Goal: Navigation & Orientation: Find specific page/section

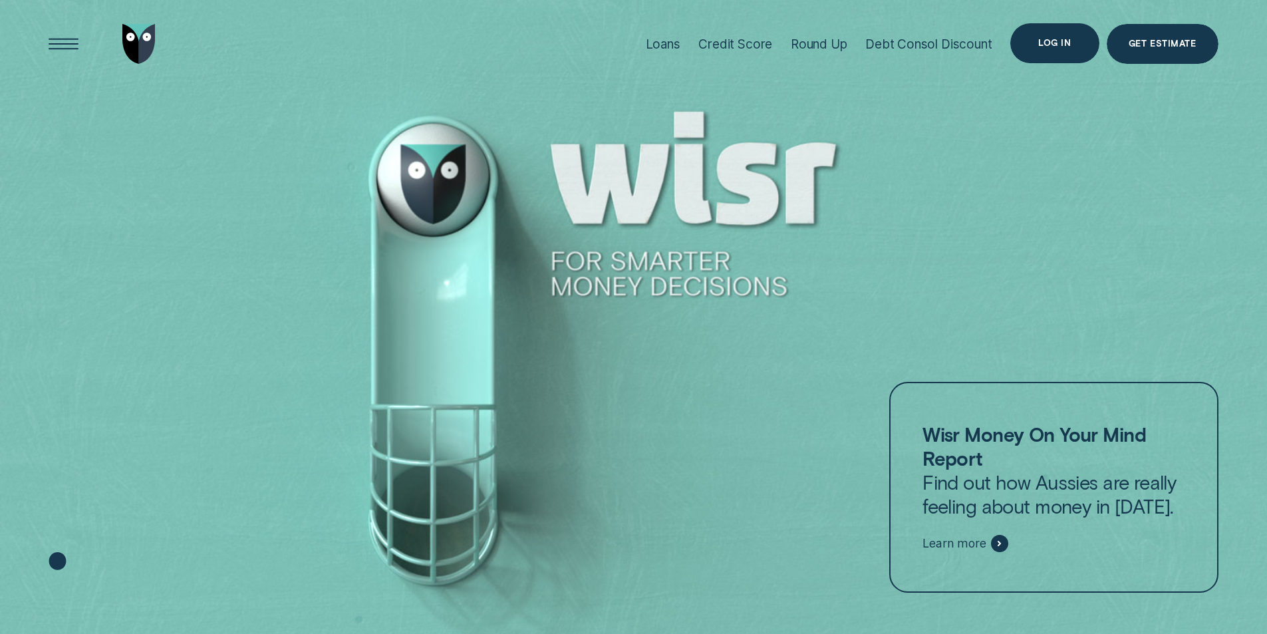
click at [1061, 44] on div "Log in" at bounding box center [1054, 43] width 33 height 8
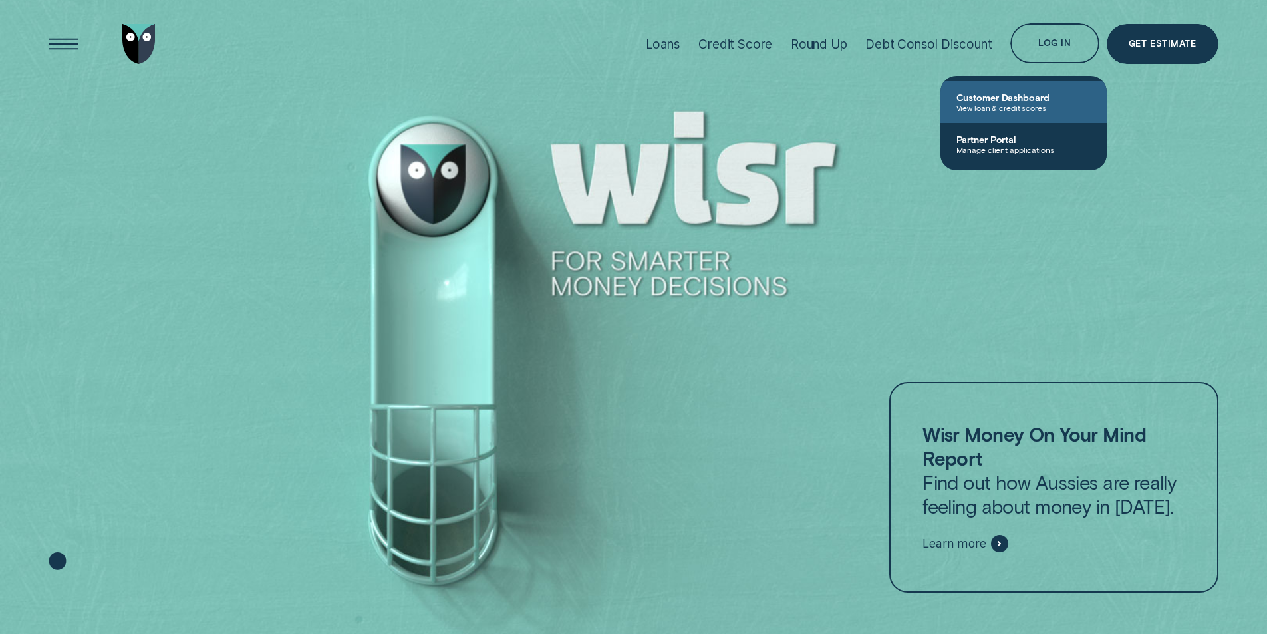
click at [1012, 96] on span "Customer Dashboard" at bounding box center [1023, 97] width 134 height 11
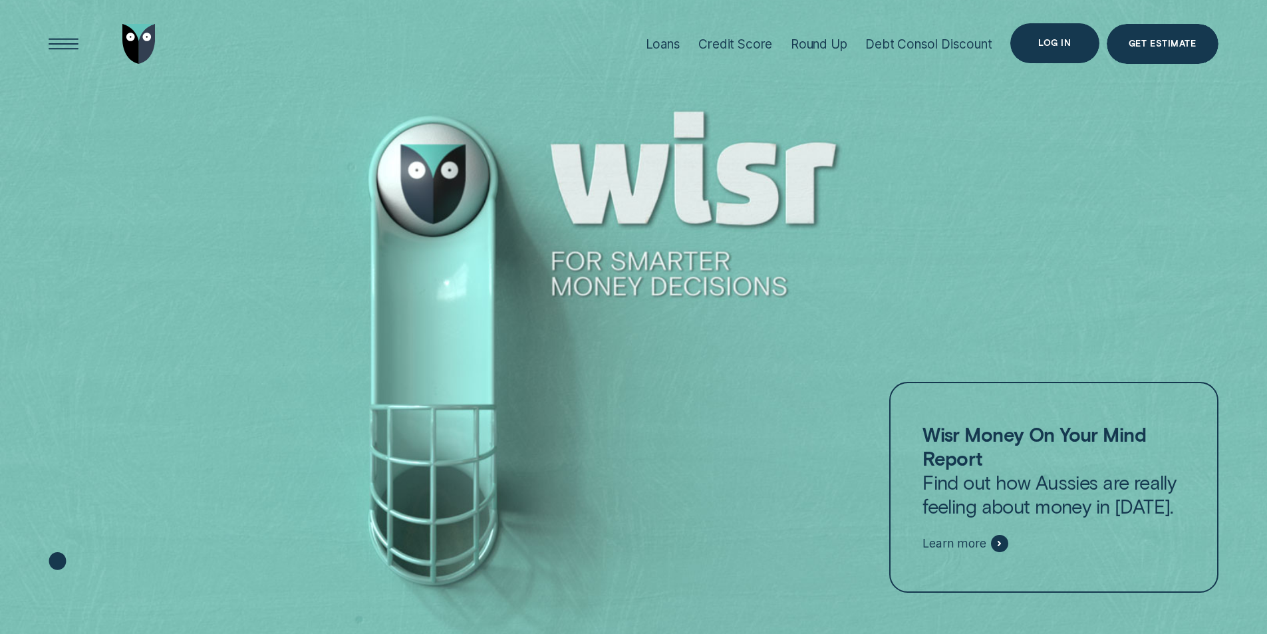
click at [1048, 46] on div "Log in" at bounding box center [1054, 43] width 33 height 8
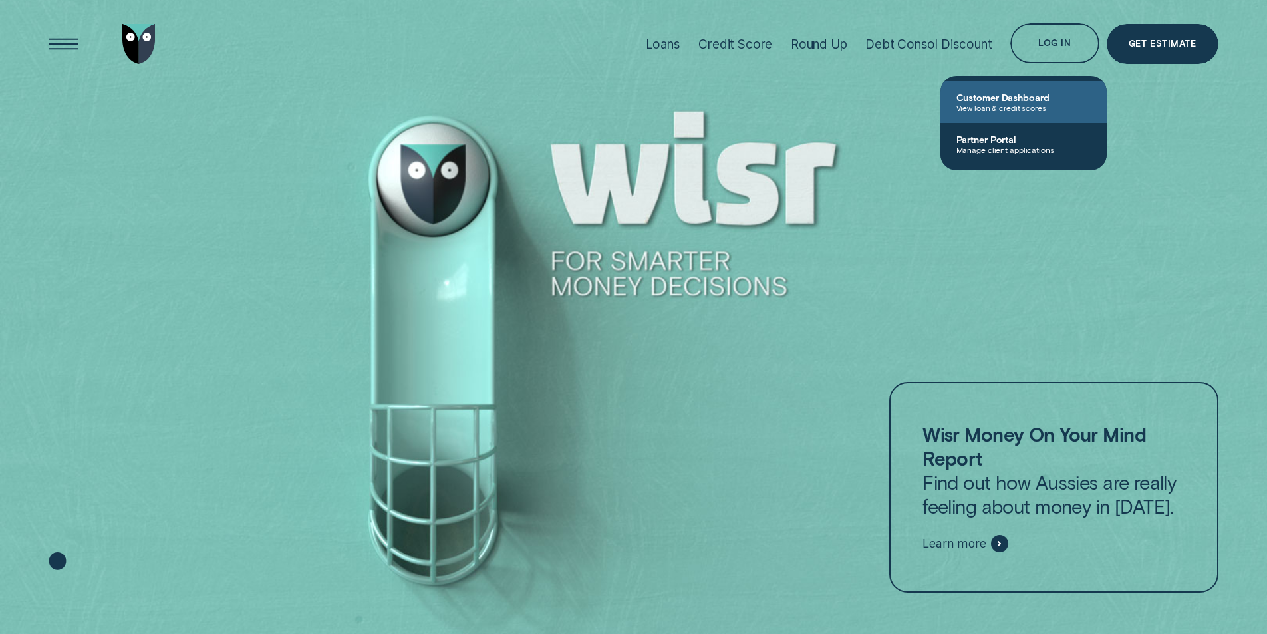
click at [1000, 100] on span "Customer Dashboard" at bounding box center [1023, 97] width 134 height 11
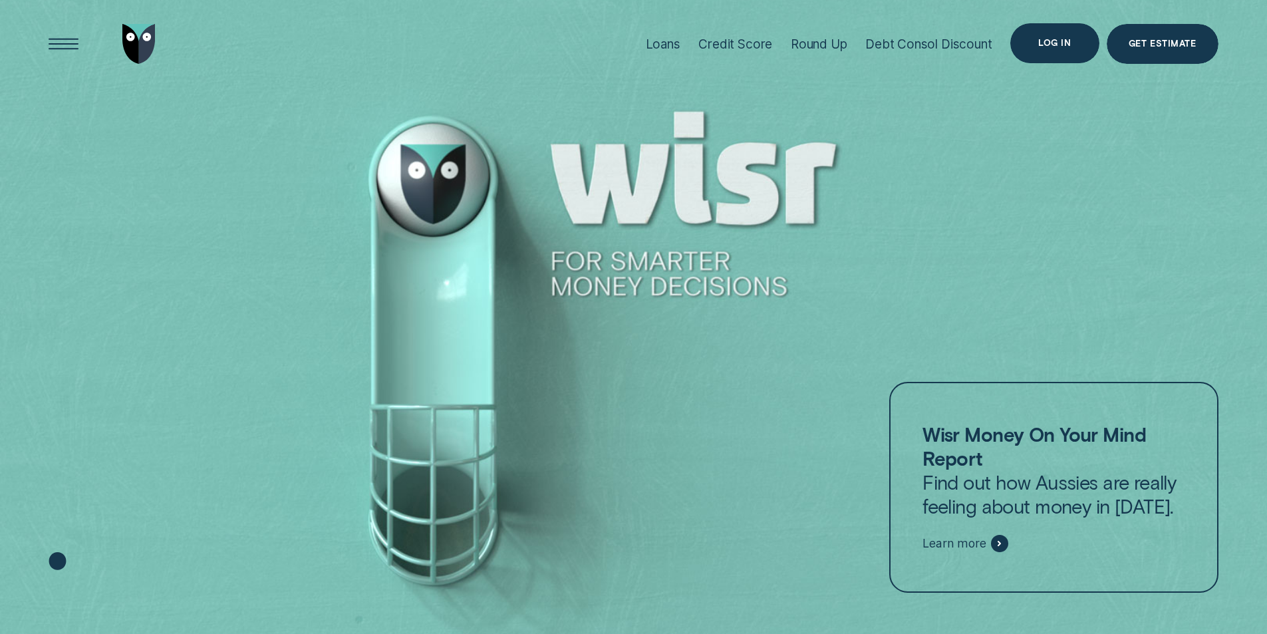
click at [1073, 38] on div "Log in" at bounding box center [1054, 43] width 88 height 40
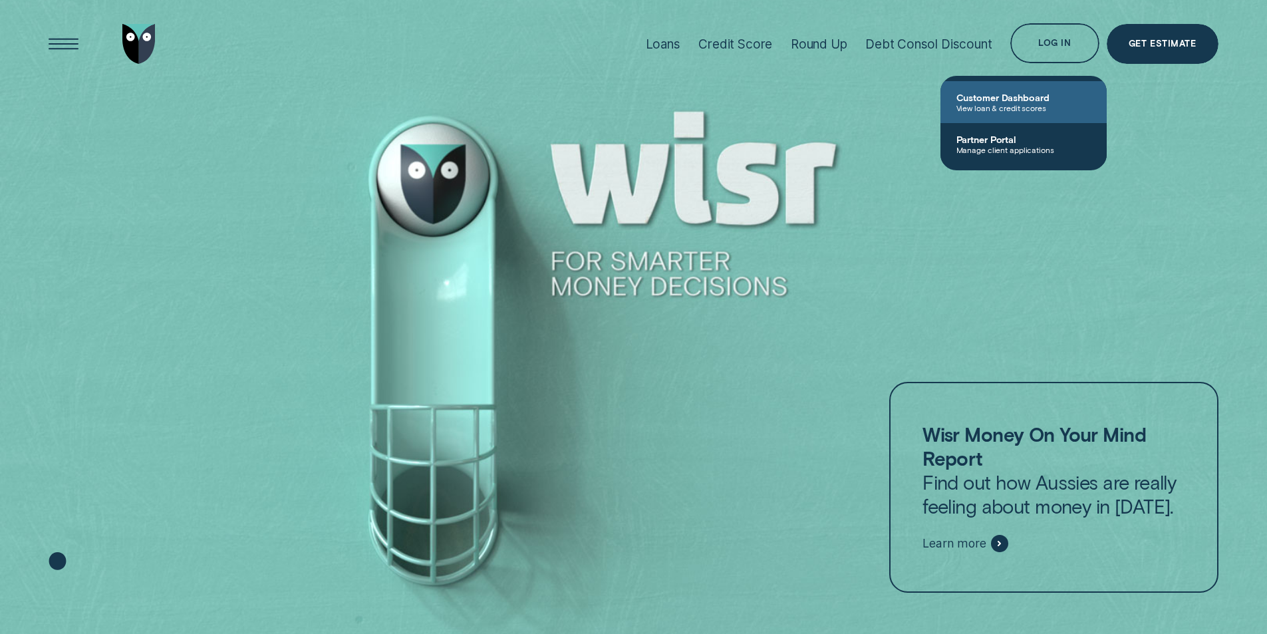
click at [987, 100] on span "Customer Dashboard" at bounding box center [1023, 97] width 134 height 11
